Goal: Information Seeking & Learning: Learn about a topic

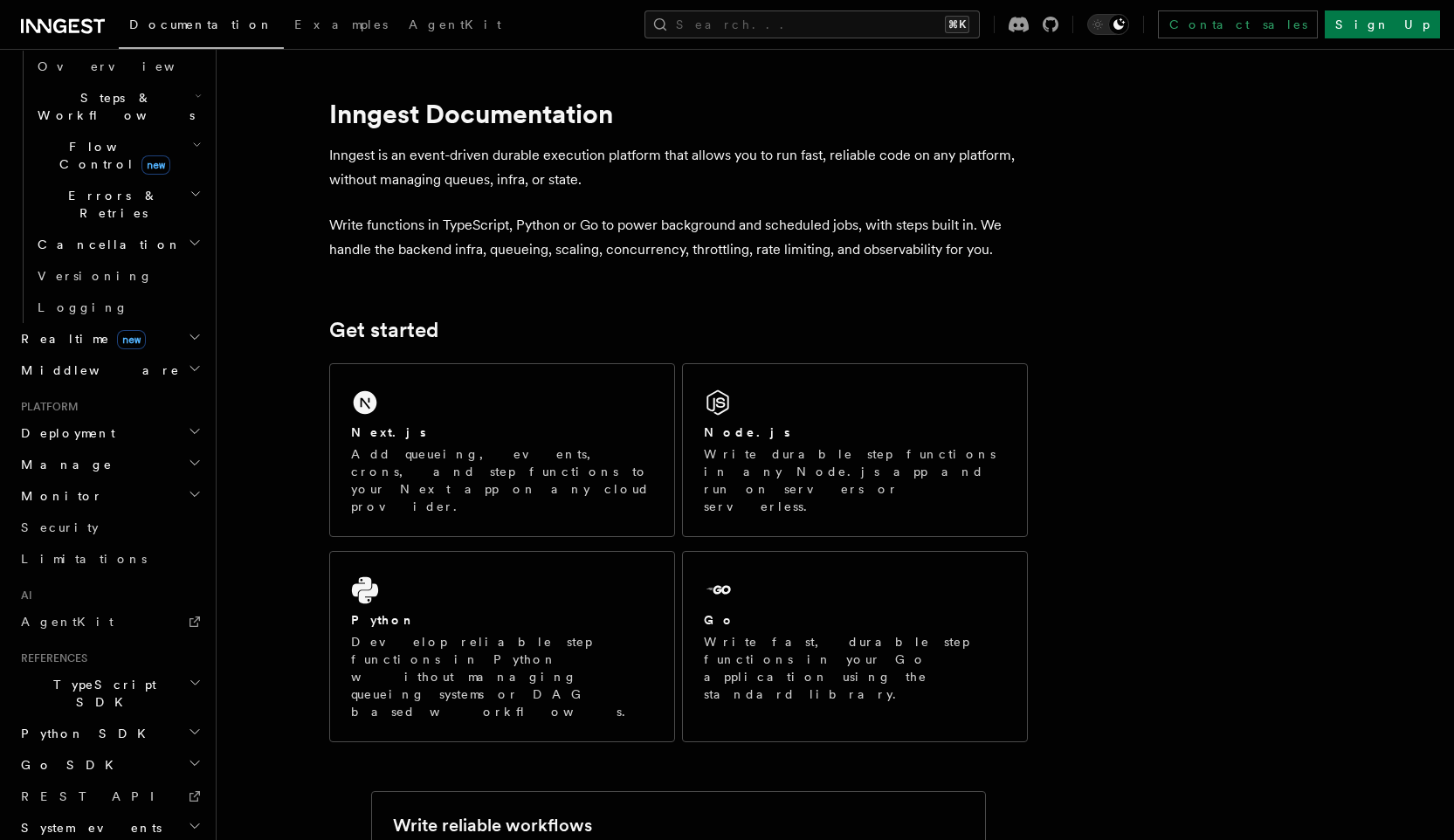
scroll to position [1389, 0]
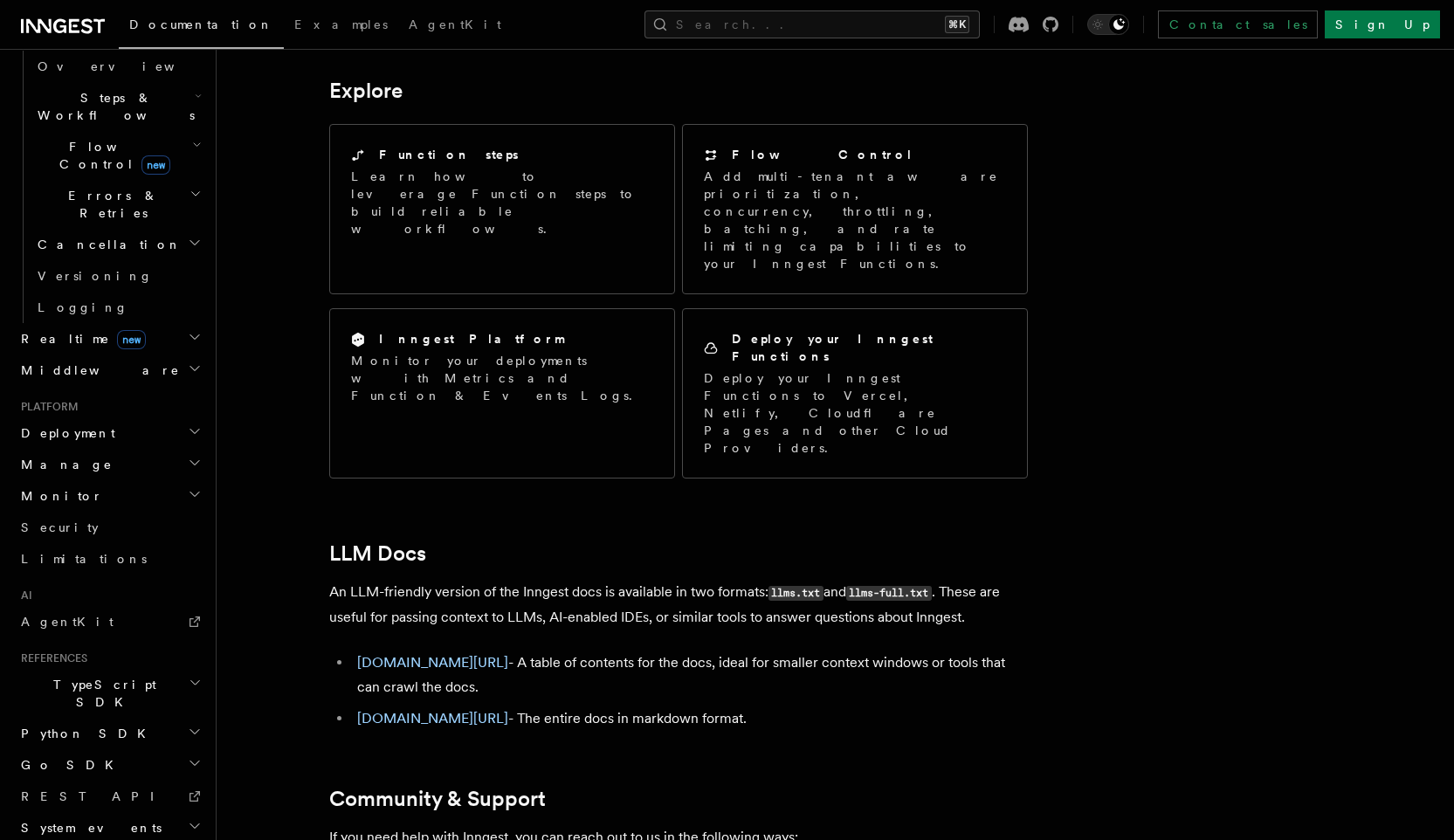
click at [62, 676] on span "TypeScript SDK" at bounding box center [100, 693] width 175 height 35
click at [1300, 32] on link "Contact sales" at bounding box center [1238, 24] width 160 height 28
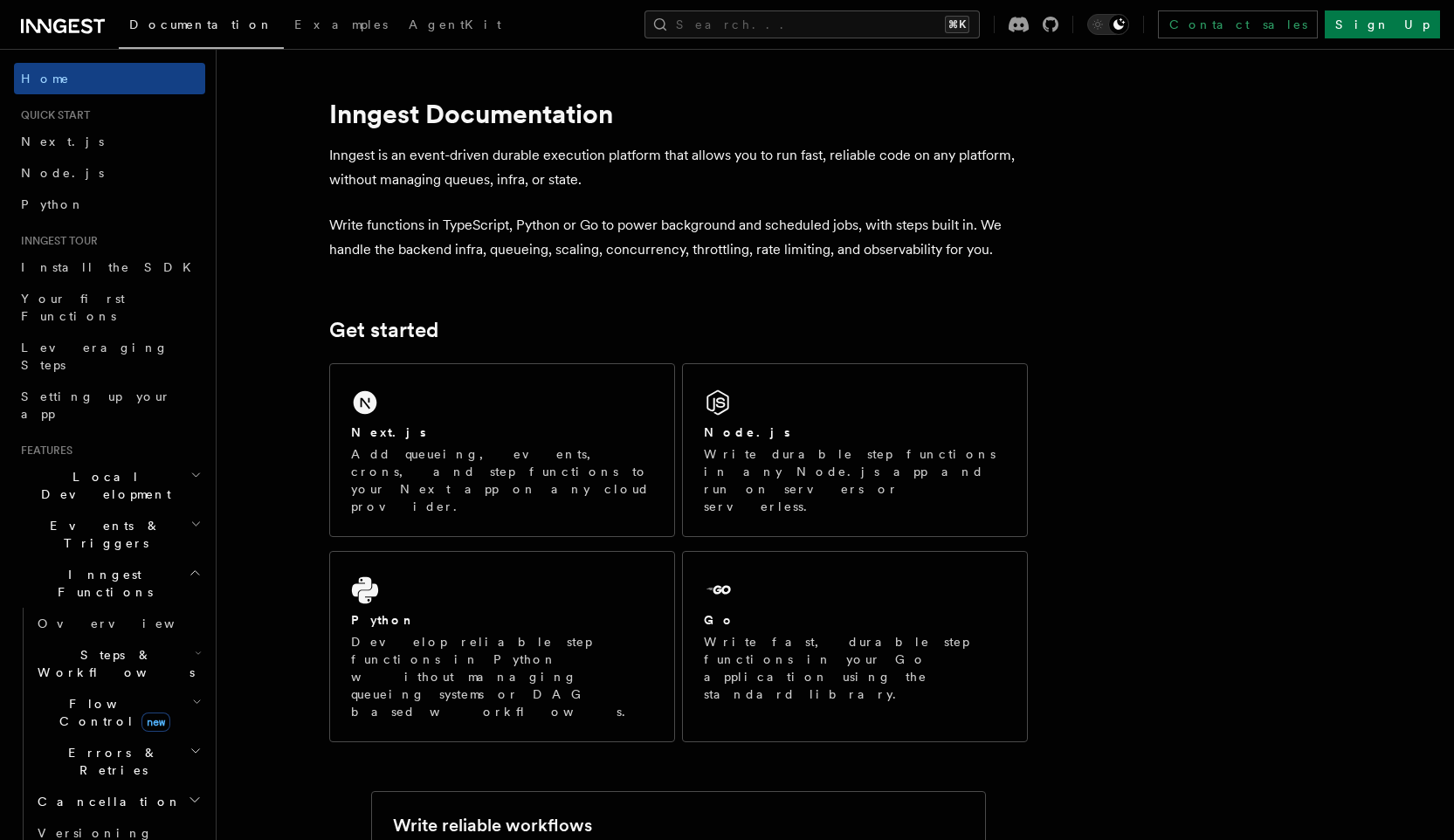
scroll to position [557, 0]
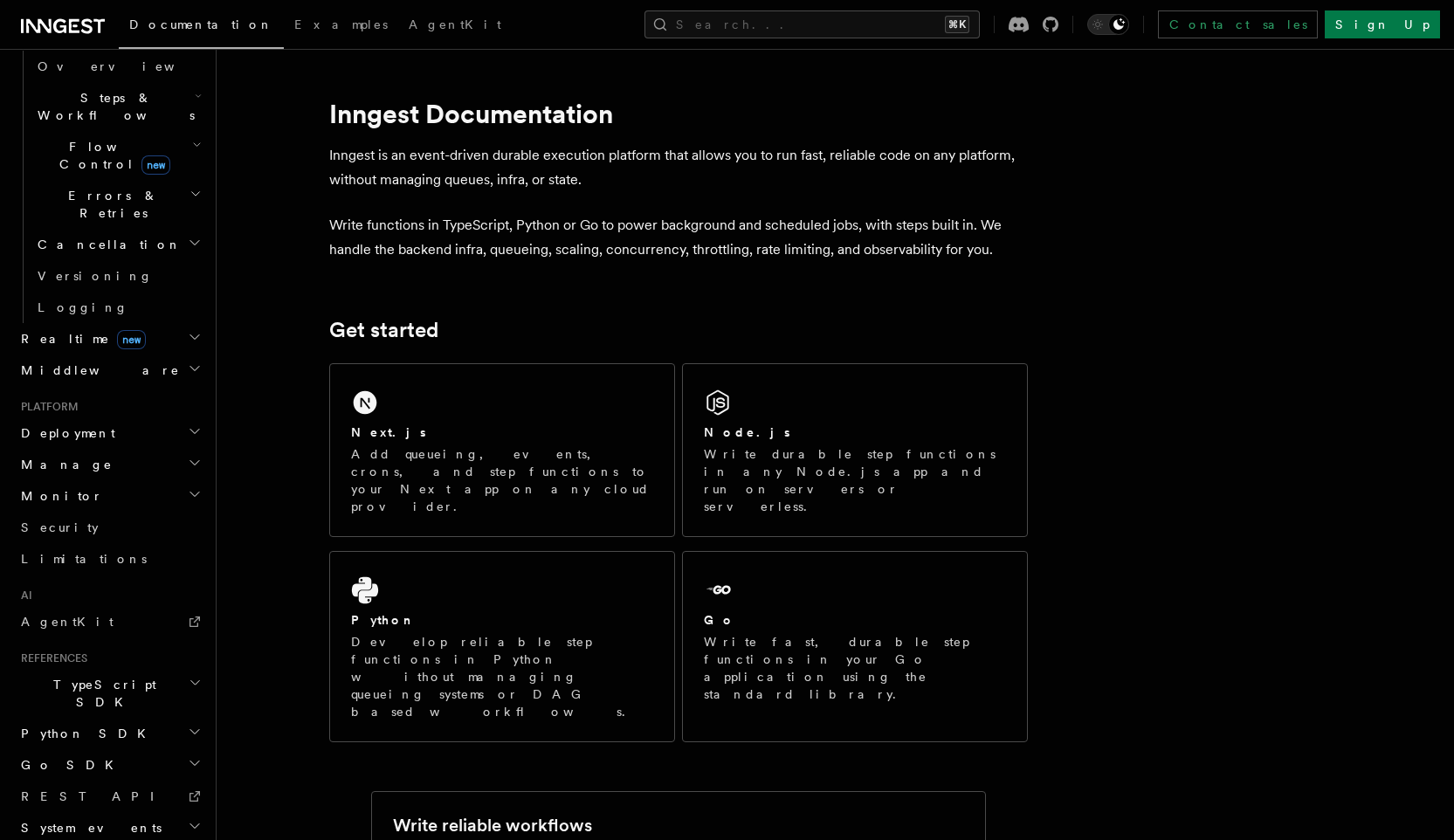
click at [123, 417] on h2 "Deployment" at bounding box center [109, 433] width 191 height 32
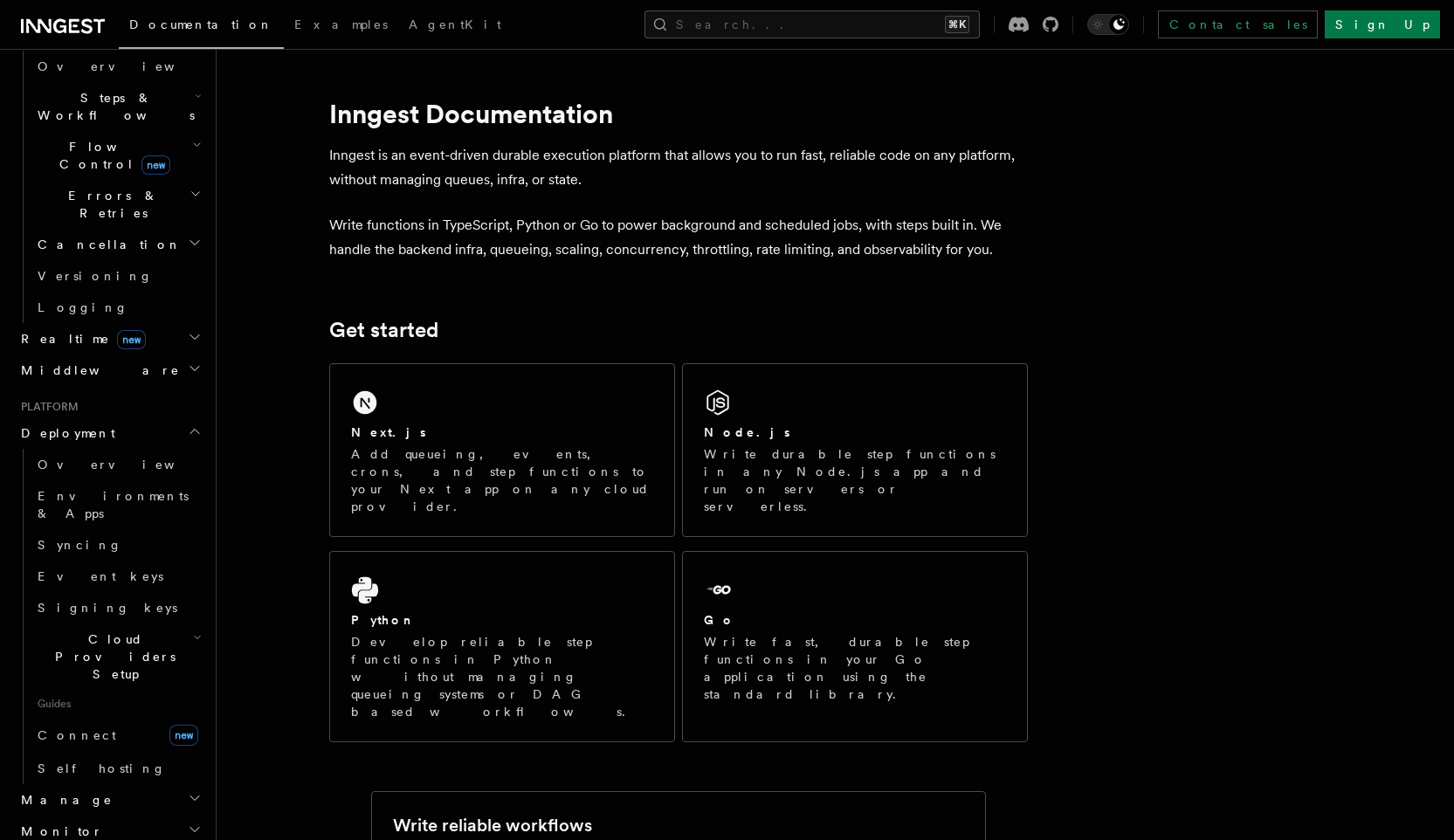
click at [123, 417] on h2 "Deployment" at bounding box center [109, 433] width 191 height 32
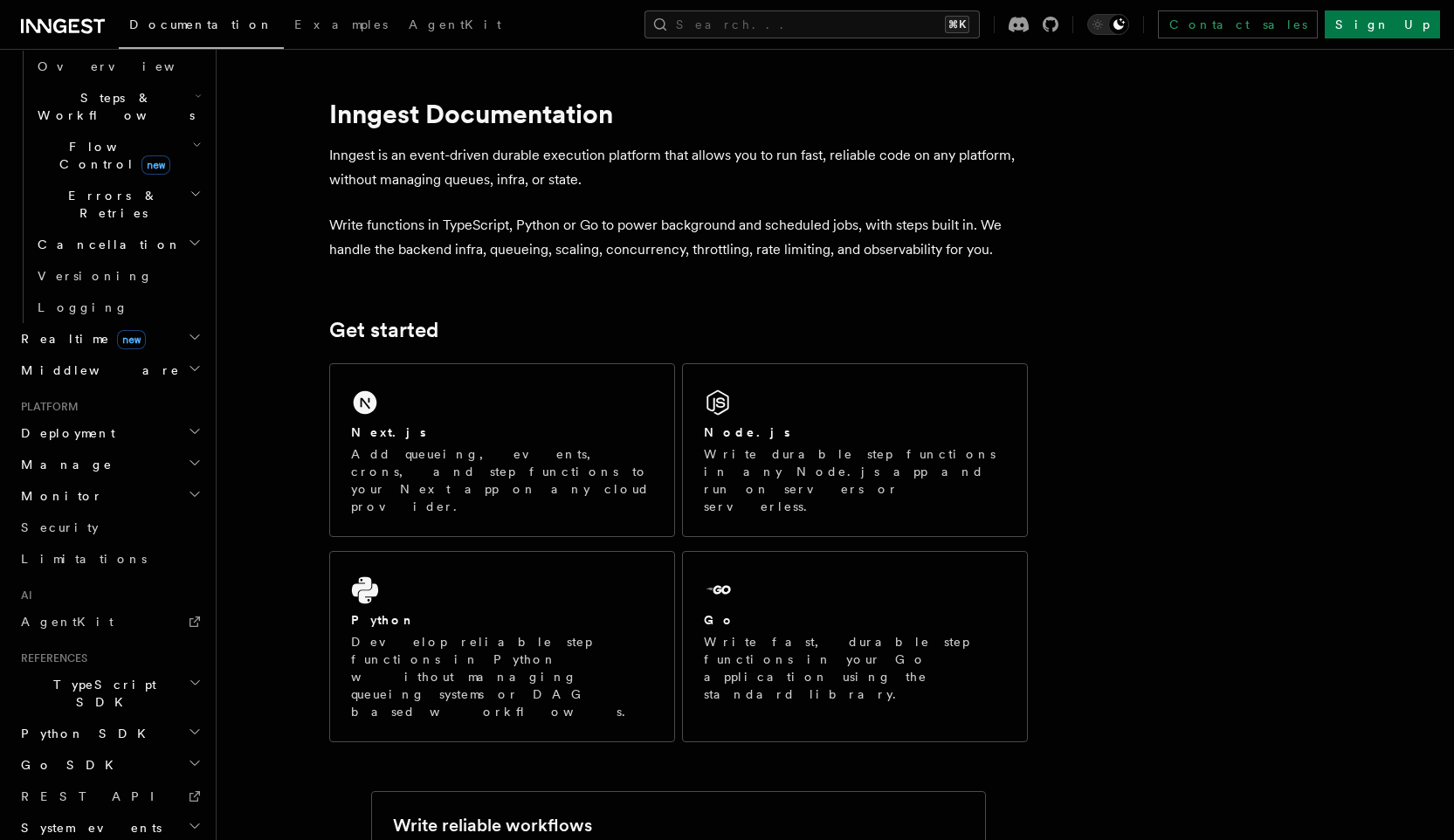
click at [137, 355] on h2 "Middleware" at bounding box center [109, 370] width 191 height 32
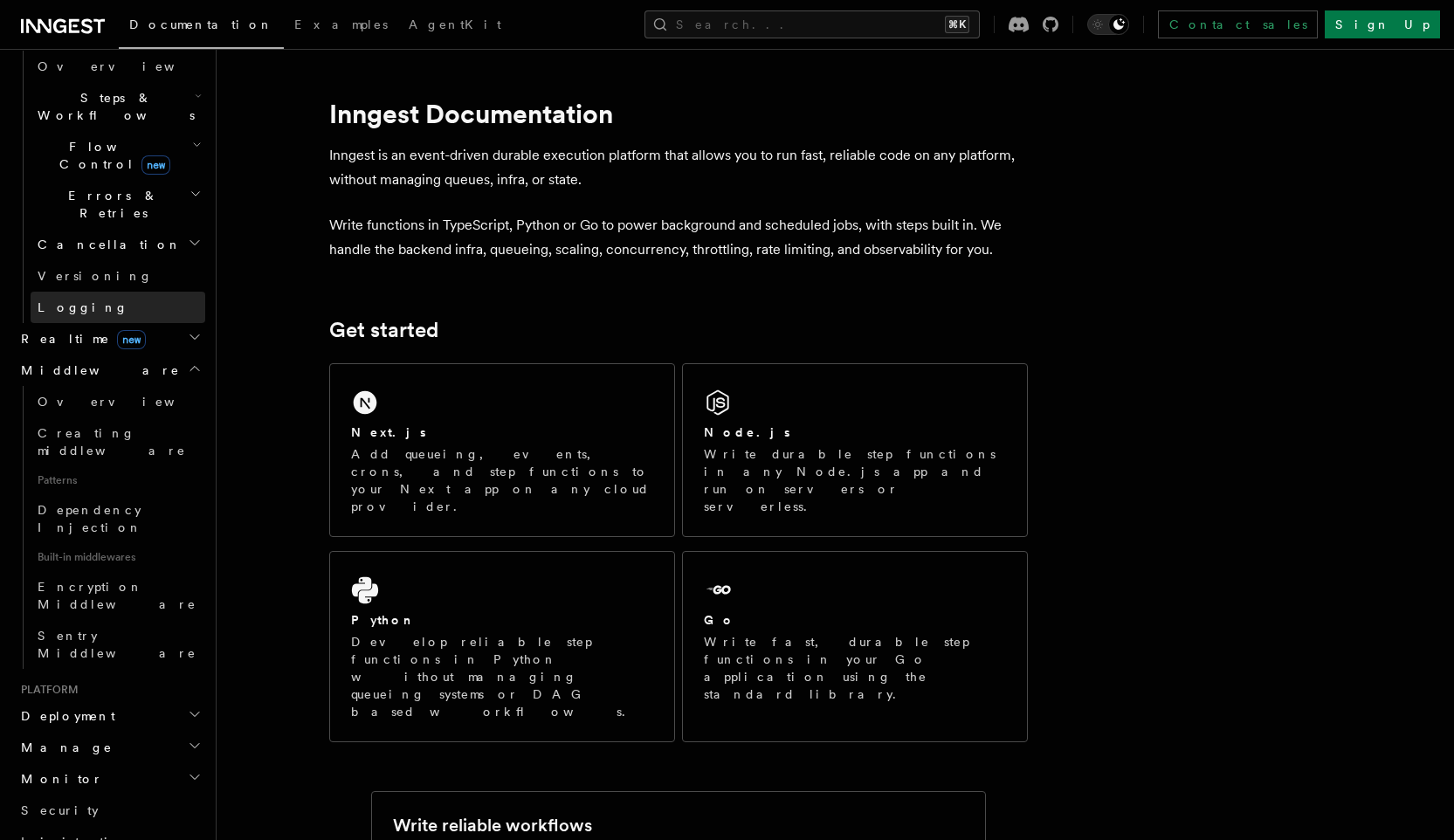
click at [151, 291] on link "Logging" at bounding box center [118, 307] width 175 height 32
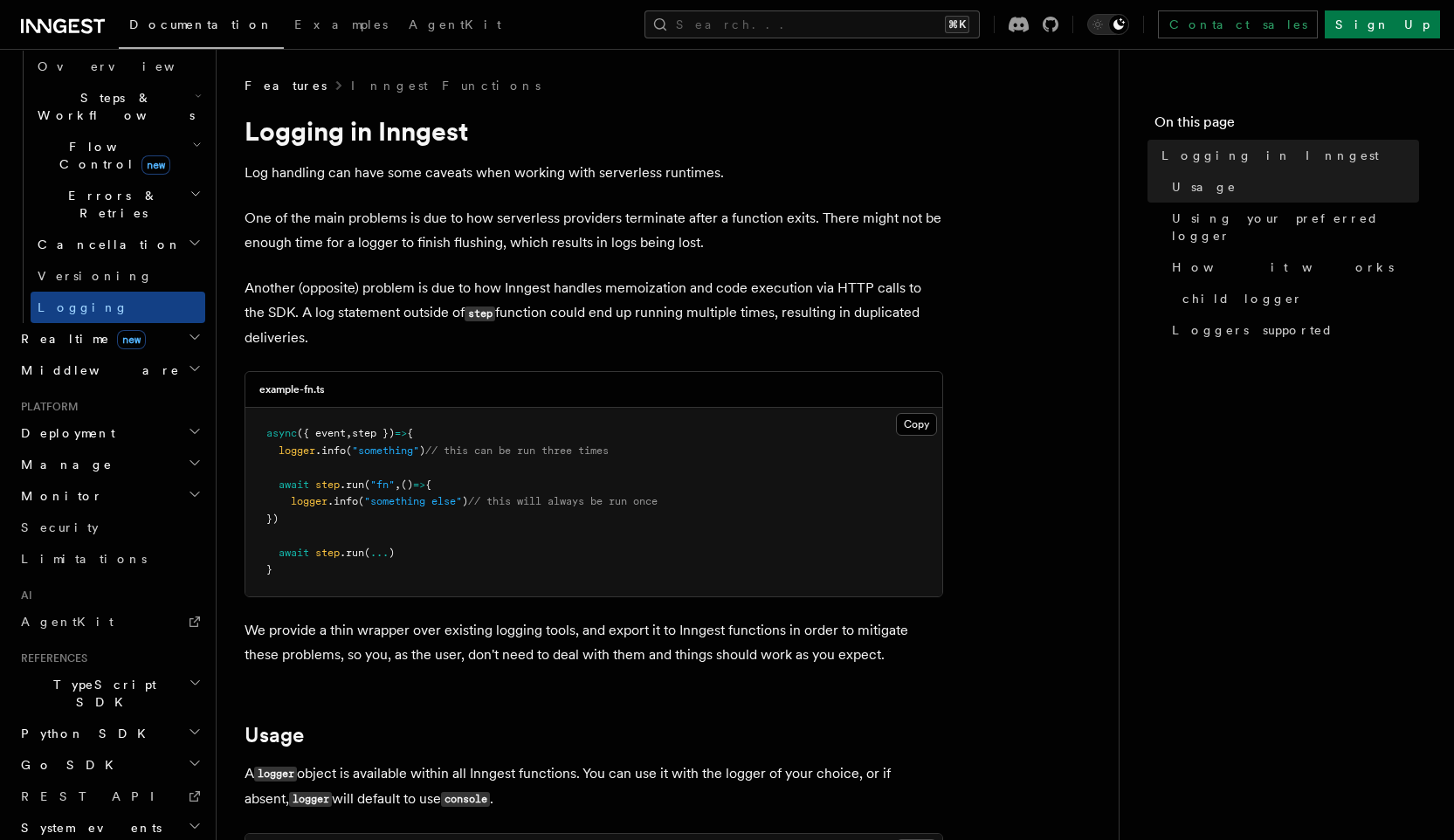
click at [129, 323] on h2 "Realtime new" at bounding box center [109, 339] width 191 height 32
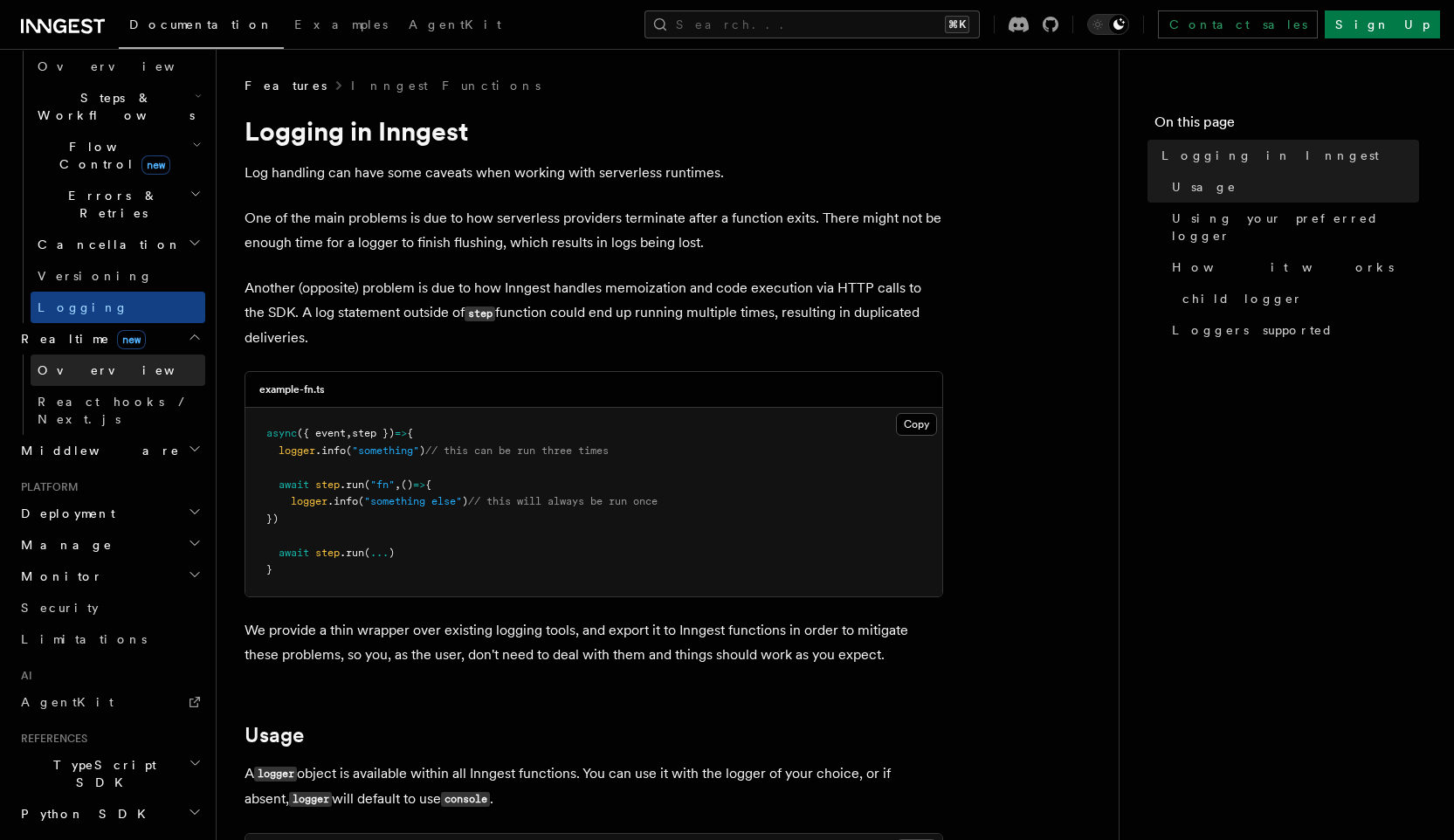
click at [120, 355] on link "Overview" at bounding box center [118, 370] width 175 height 32
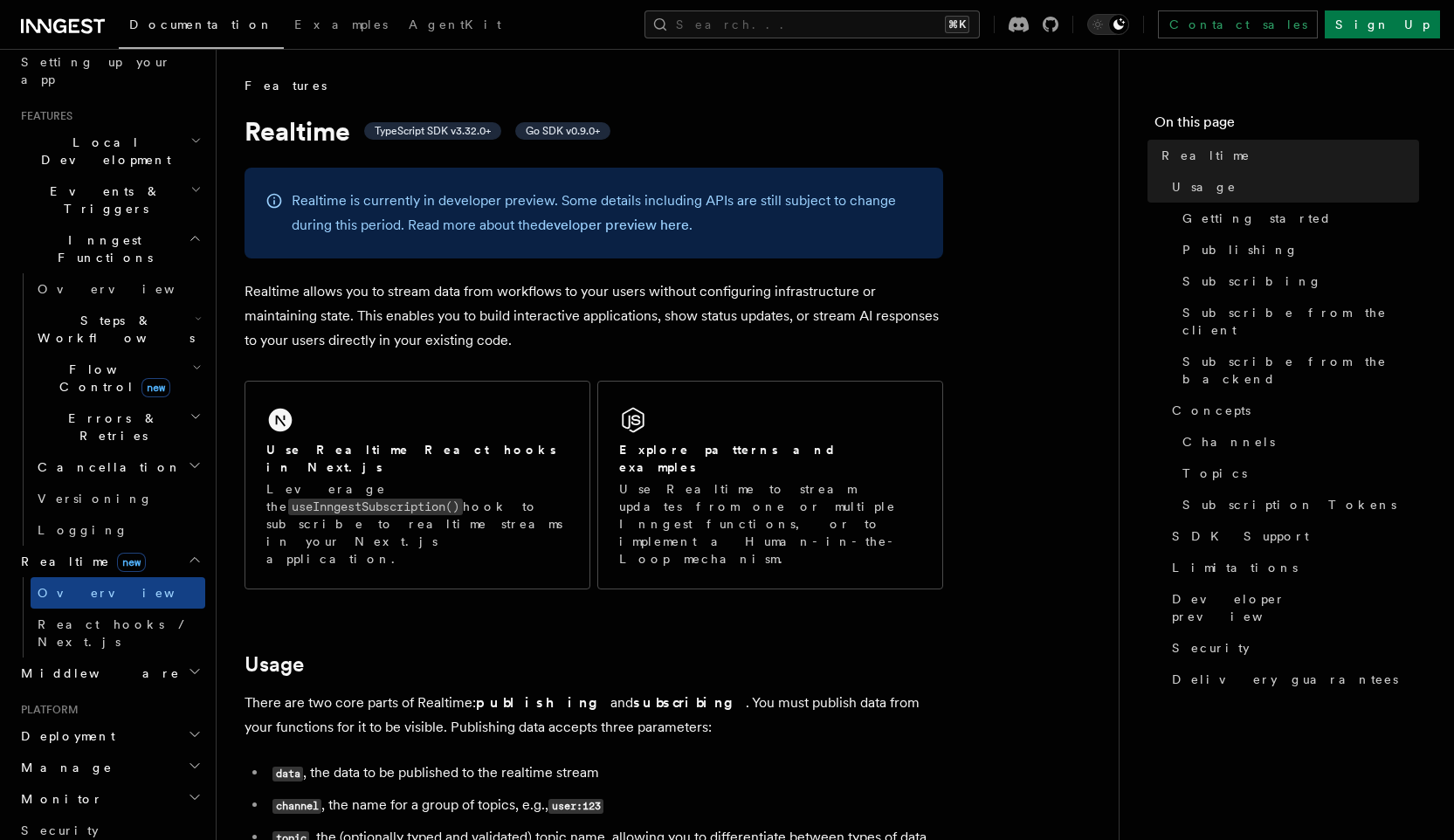
scroll to position [332, 0]
click at [136, 308] on h2 "Steps & Workflows" at bounding box center [118, 332] width 175 height 49
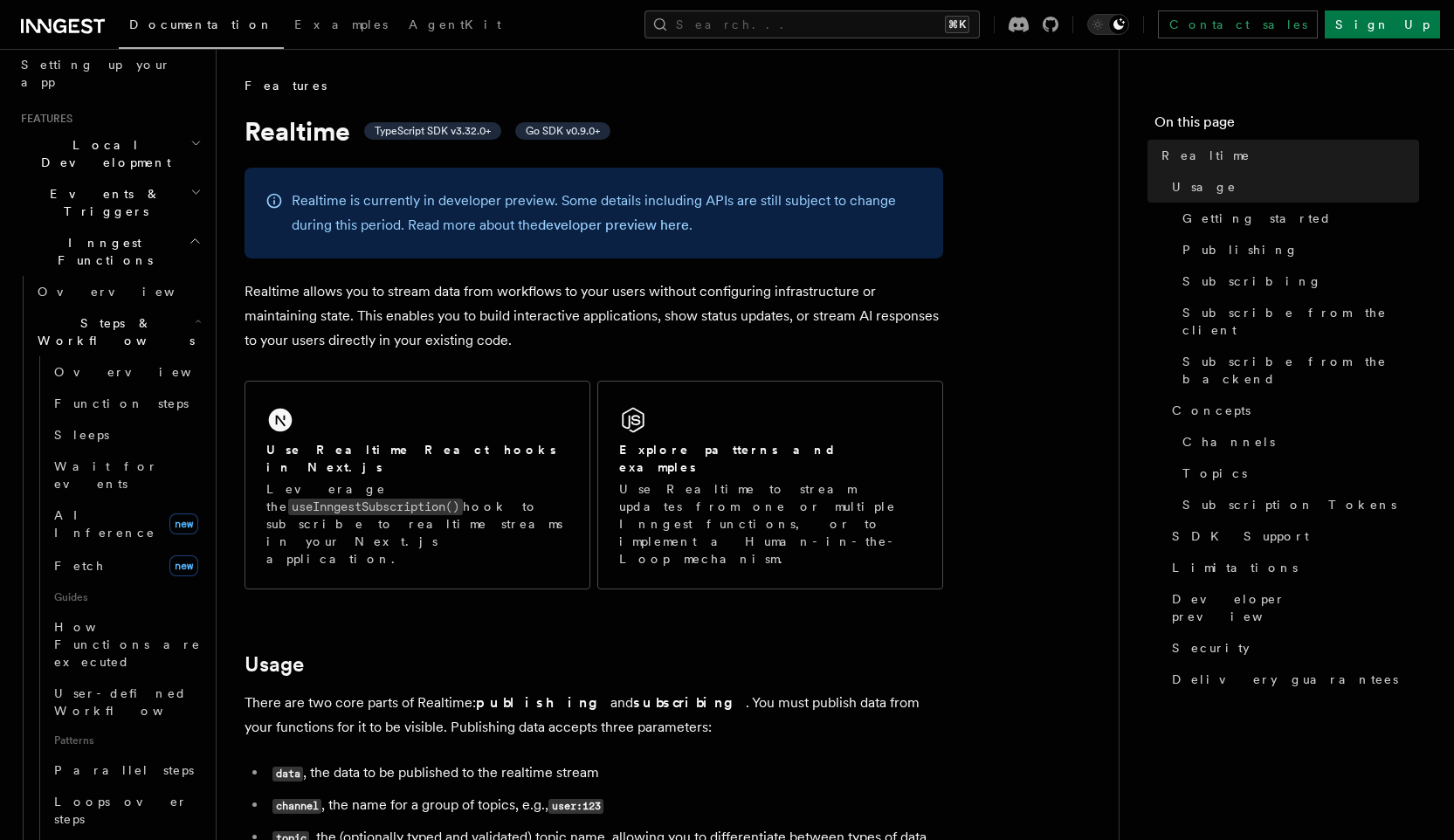
click at [127, 308] on h2 "Steps & Workflows" at bounding box center [118, 332] width 175 height 49
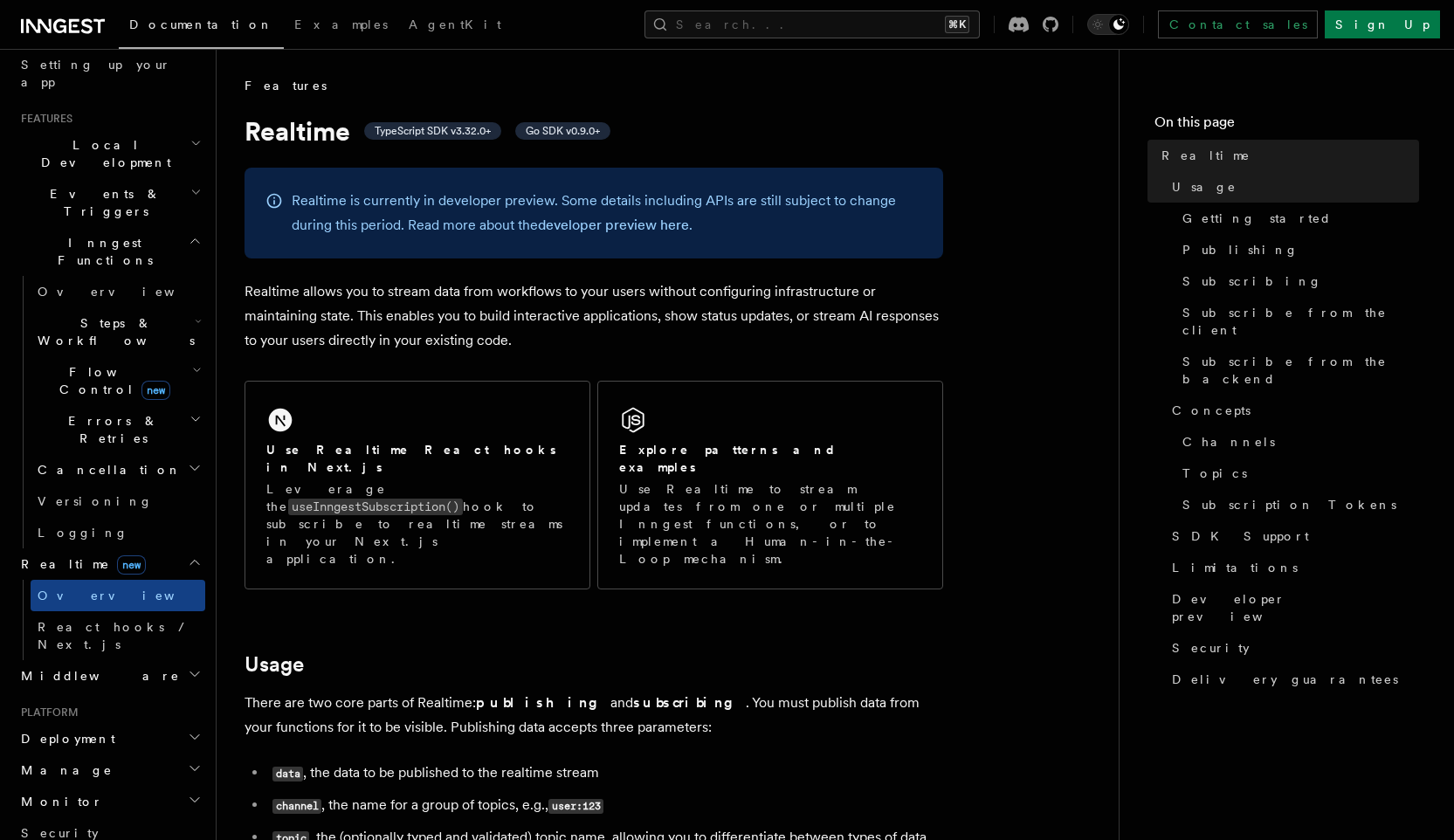
click at [127, 308] on h2 "Steps & Workflows" at bounding box center [118, 332] width 175 height 49
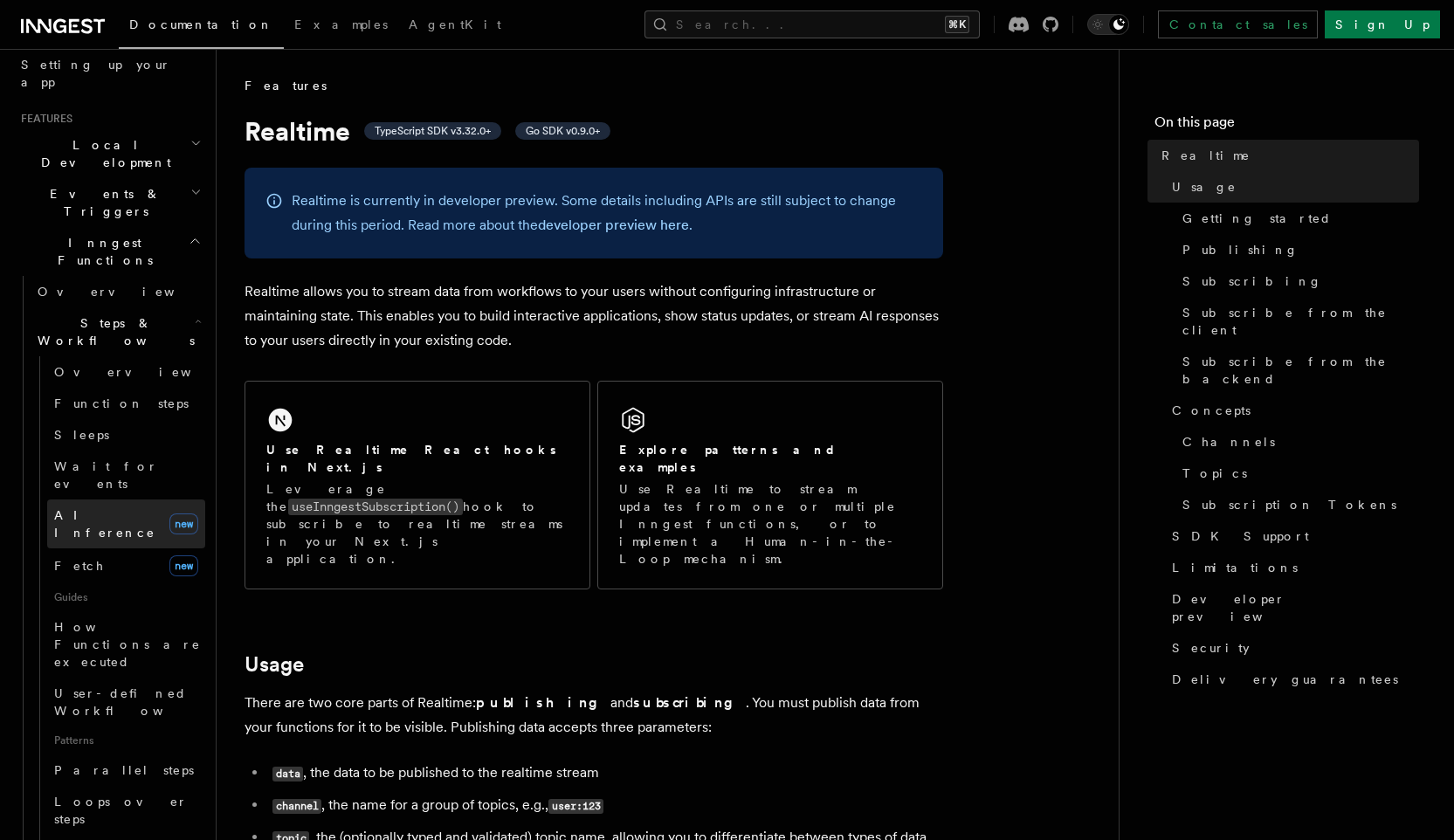
click at [117, 508] on span "AI Inference" at bounding box center [105, 523] width 101 height 32
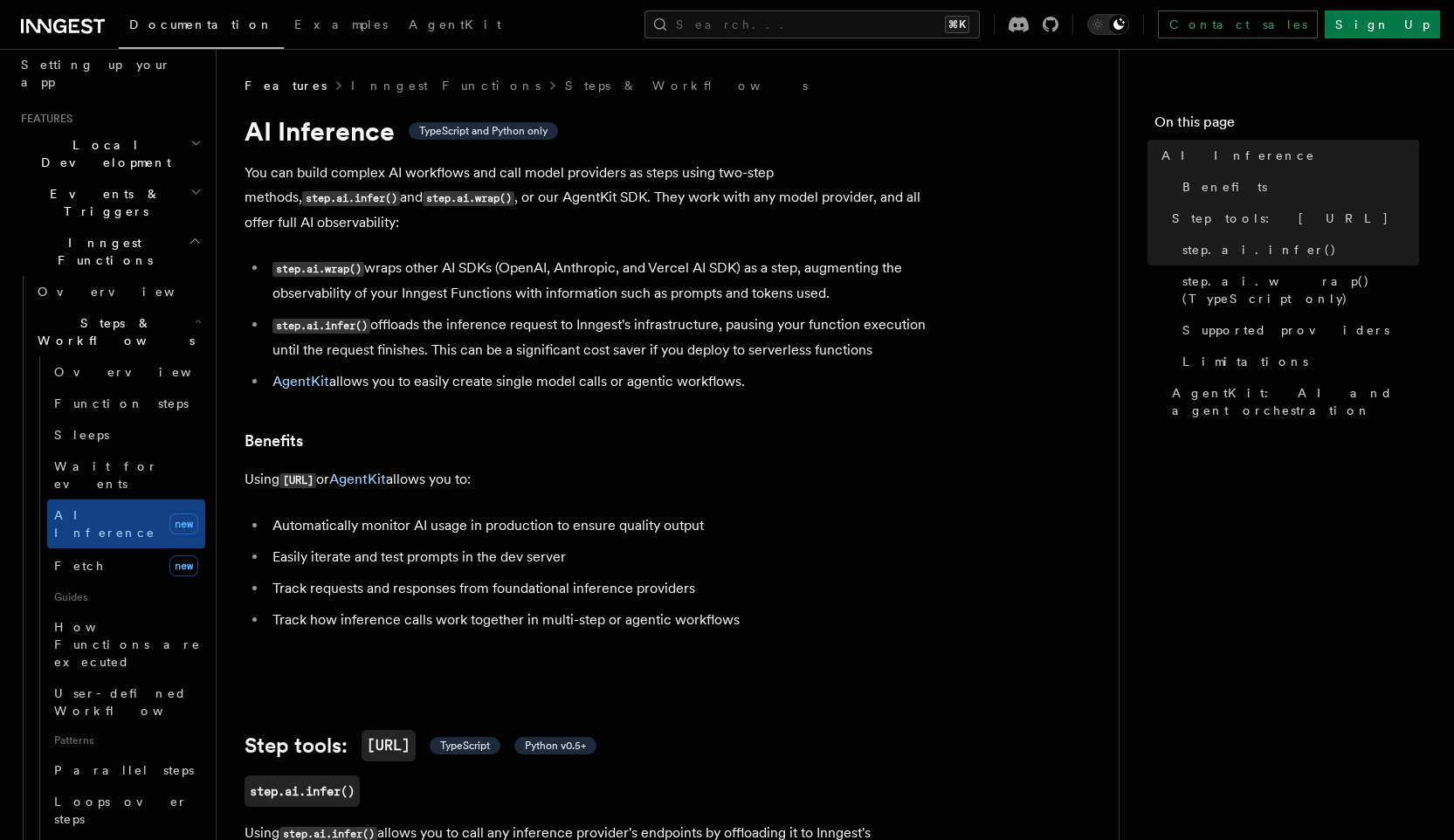
click at [523, 577] on li "Track requests and responses from foundational inference providers" at bounding box center [605, 588] width 676 height 24
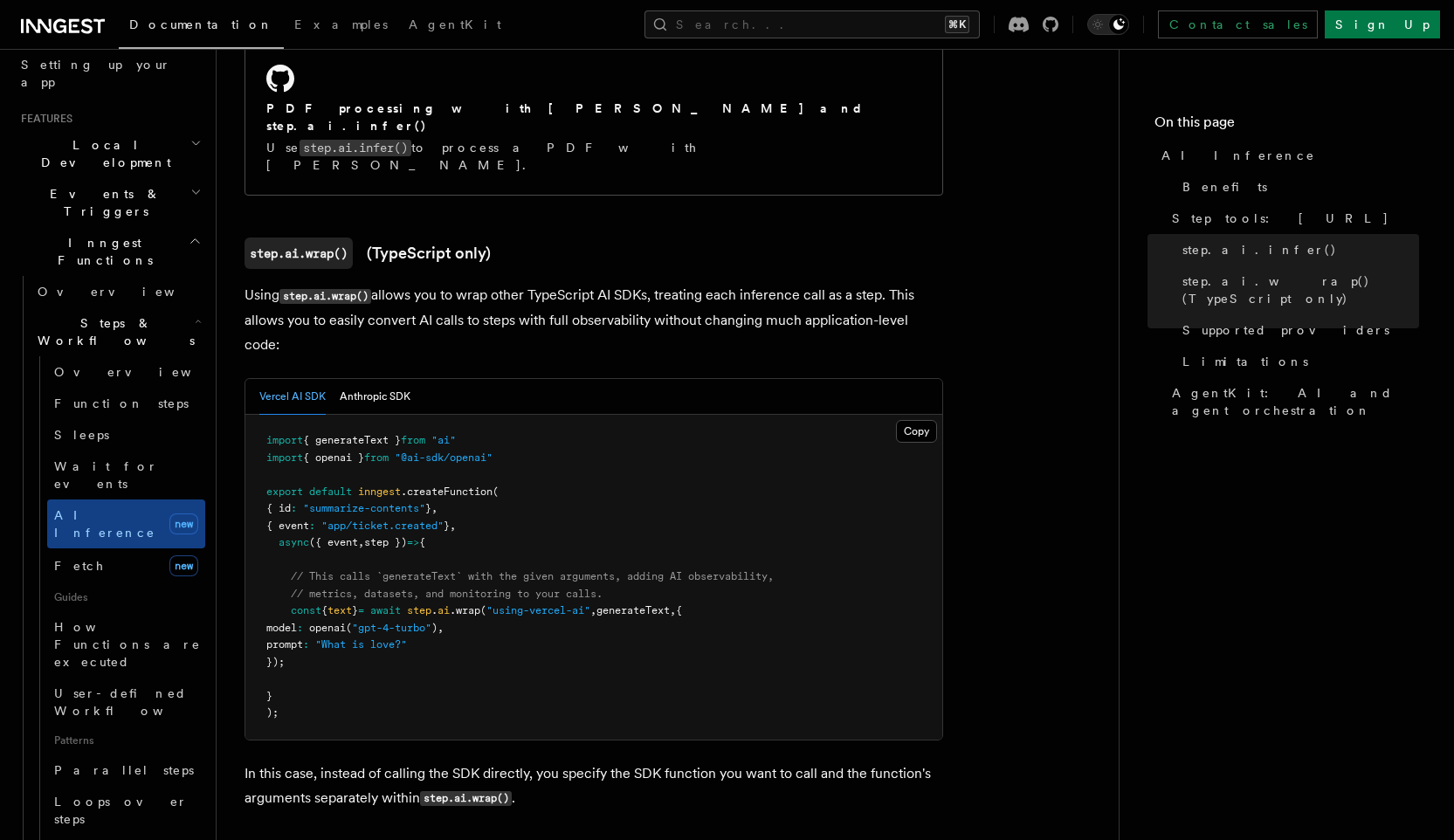
scroll to position [1680, 0]
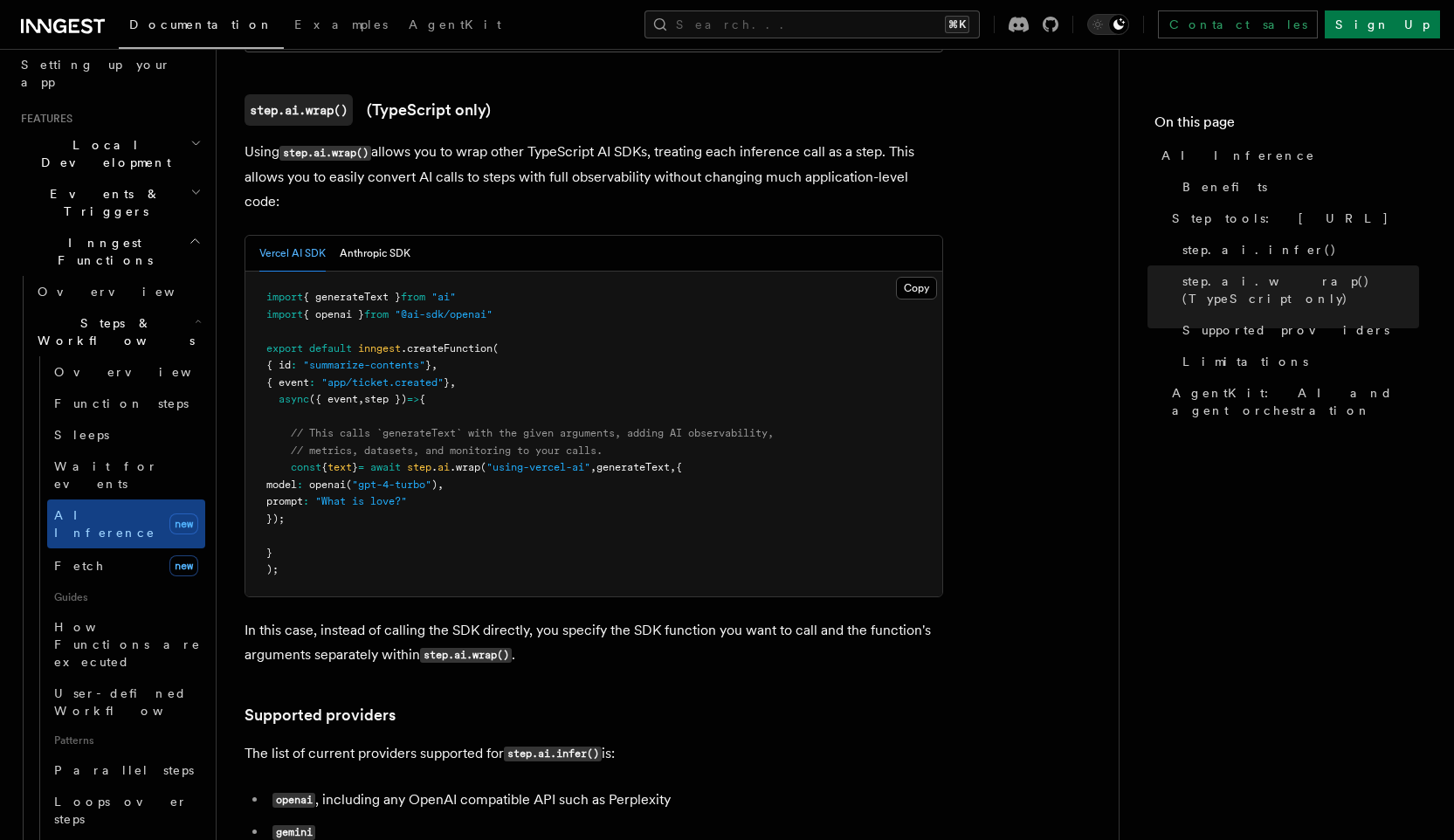
click at [523, 618] on p "In this case, instead of calling the SDK directly, you specify the SDK function…" at bounding box center [594, 643] width 699 height 50
click at [561, 407] on pre "import { generateText } from "ai" import { openai } from "@ai-sdk/openai" expor…" at bounding box center [594, 434] width 697 height 325
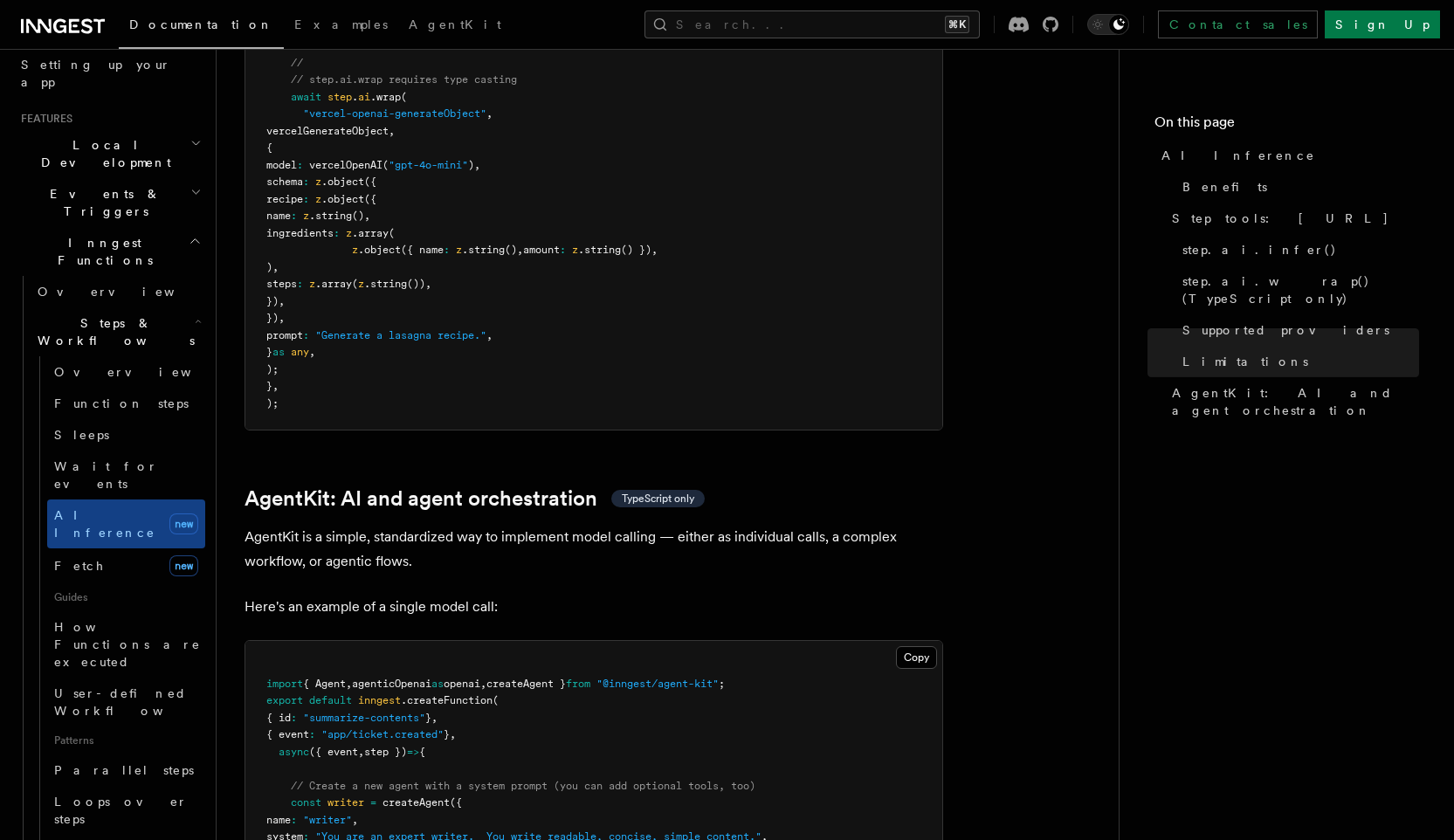
scroll to position [4892, 0]
